Goal: Task Accomplishment & Management: Manage account settings

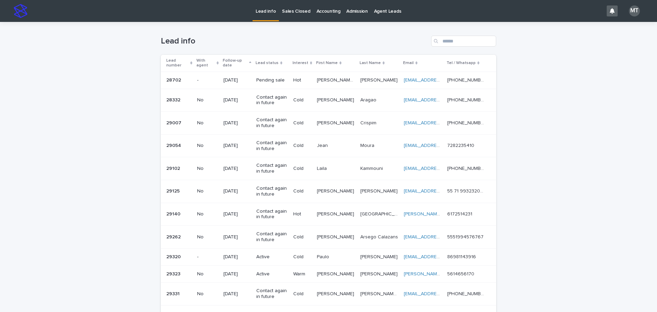
click at [294, 11] on p "Sales Closed" at bounding box center [296, 7] width 28 height 14
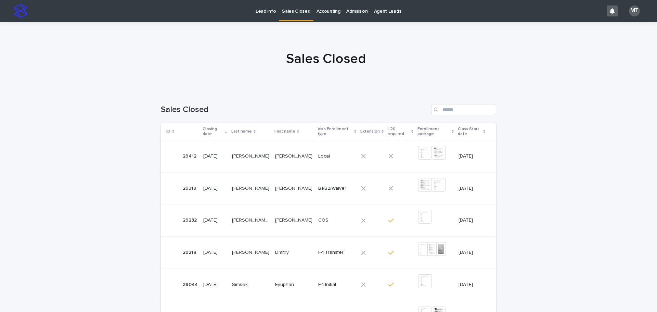
click at [268, 10] on p "Lead info" at bounding box center [266, 7] width 20 height 14
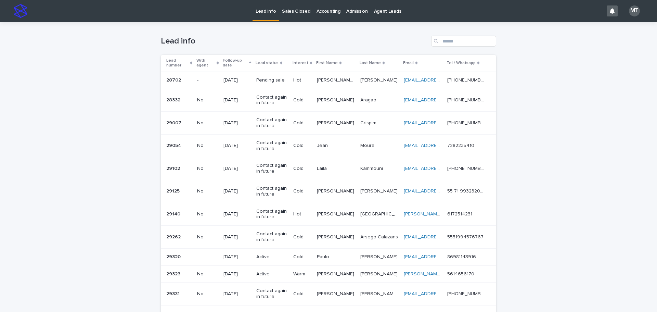
click at [298, 9] on p "Sales Closed" at bounding box center [296, 7] width 28 height 14
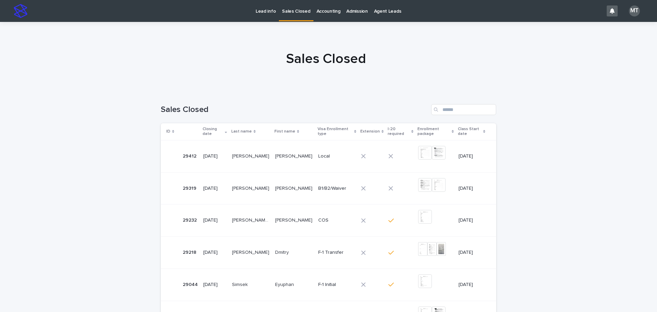
click at [268, 11] on p "Lead info" at bounding box center [266, 7] width 20 height 14
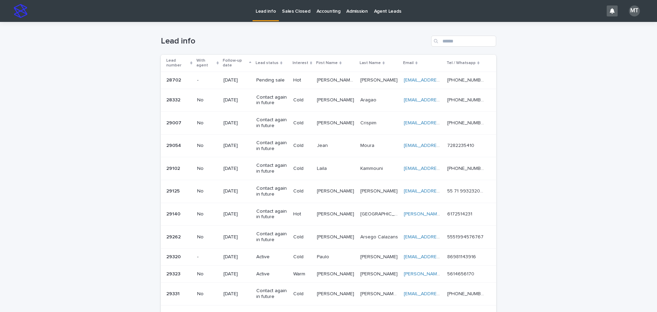
click at [297, 8] on p "Sales Closed" at bounding box center [296, 7] width 28 height 14
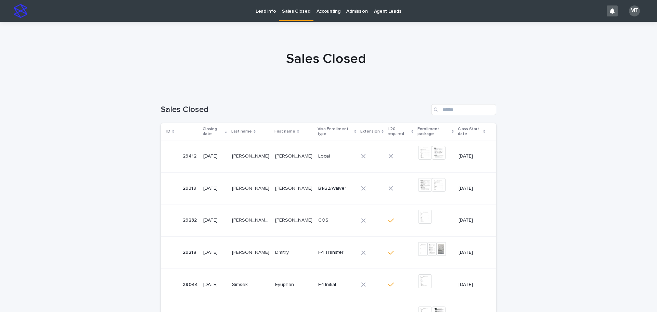
click at [264, 13] on p "Lead info" at bounding box center [266, 7] width 20 height 14
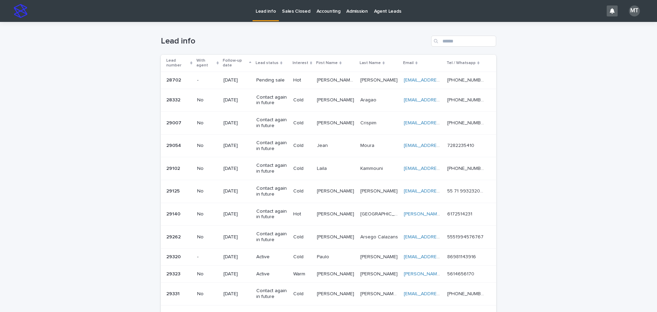
click at [288, 13] on p "Sales Closed" at bounding box center [296, 7] width 28 height 14
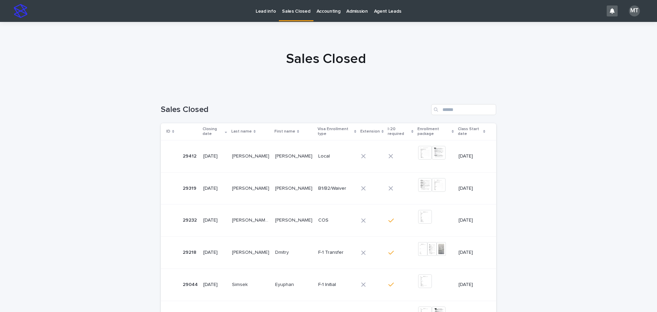
click at [264, 9] on p "Lead info" at bounding box center [266, 7] width 20 height 14
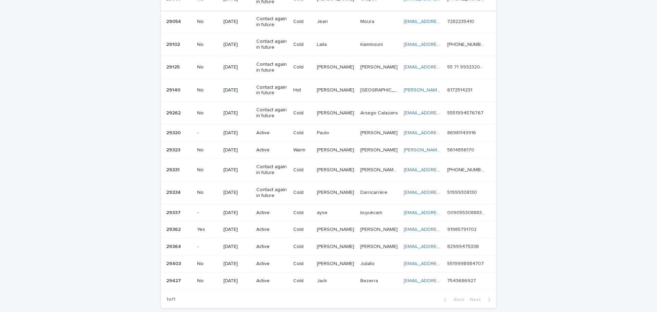
scroll to position [137, 0]
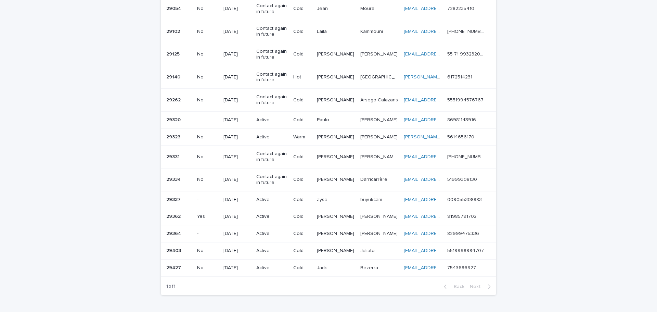
click at [314, 80] on td "Hot" at bounding box center [303, 77] width 24 height 23
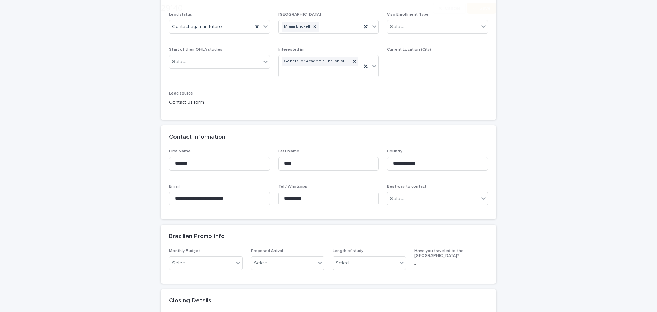
scroll to position [137, 0]
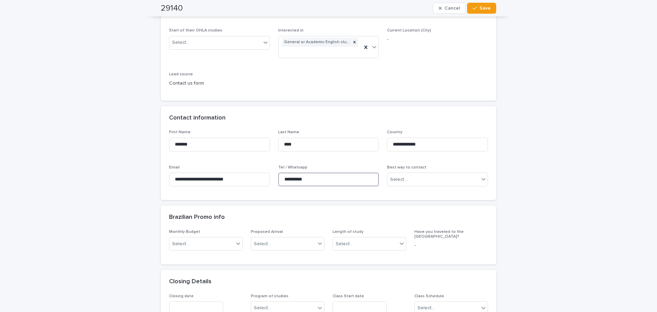
drag, startPoint x: 310, startPoint y: 178, endPoint x: 287, endPoint y: 182, distance: 24.0
click at [253, 176] on div "**********" at bounding box center [328, 161] width 319 height 62
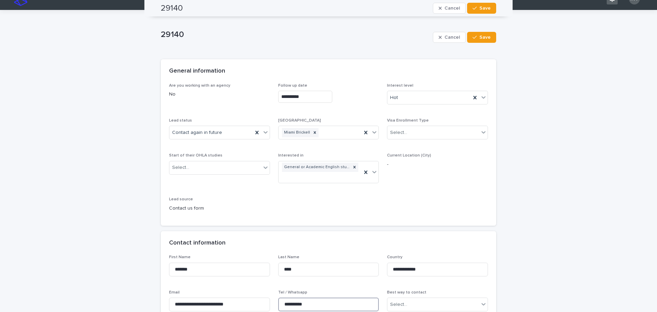
scroll to position [0, 0]
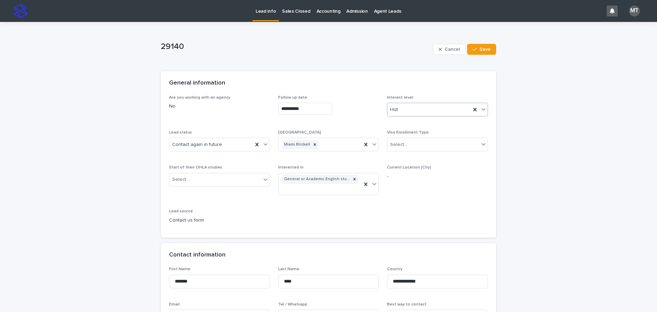
click at [412, 111] on div "Hot" at bounding box center [429, 109] width 84 height 11
click at [396, 135] on div "Warm" at bounding box center [435, 135] width 100 height 12
drag, startPoint x: 478, startPoint y: 49, endPoint x: 363, endPoint y: 42, distance: 115.2
click at [480, 49] on span "Save" at bounding box center [485, 49] width 11 height 5
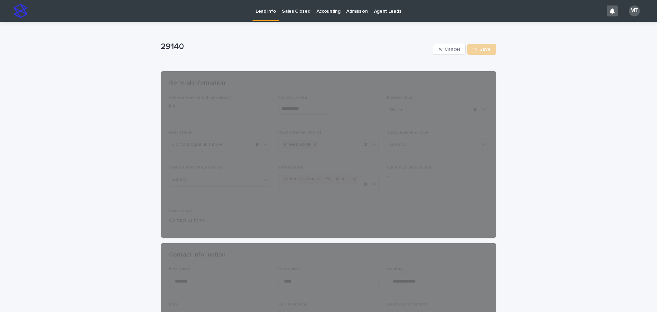
click at [264, 11] on p "Lead info" at bounding box center [266, 7] width 20 height 14
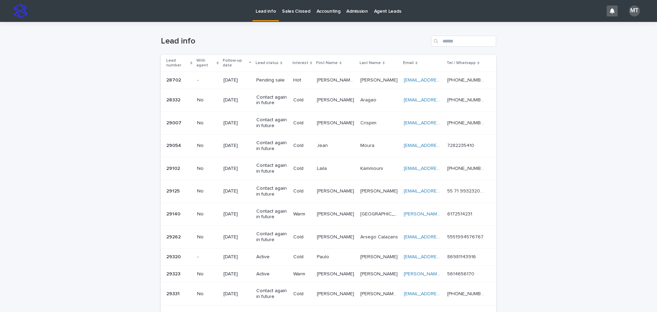
click at [571, 116] on div "Loading... Saving… Loading... Saving… Lead info Lead number With agent Follow-u…" at bounding box center [328, 247] width 657 height 450
click at [542, 86] on div "Loading... Saving… Loading... Saving… Lead info Lead number With agent Follow-u…" at bounding box center [328, 247] width 657 height 450
click at [399, 36] on h1 "Lead info" at bounding box center [295, 41] width 268 height 10
click at [578, 56] on div "Loading... Saving… Loading... Saving… Lead info Lead number With agent Follow-u…" at bounding box center [328, 247] width 657 height 450
